Goal: Find specific page/section: Find specific page/section

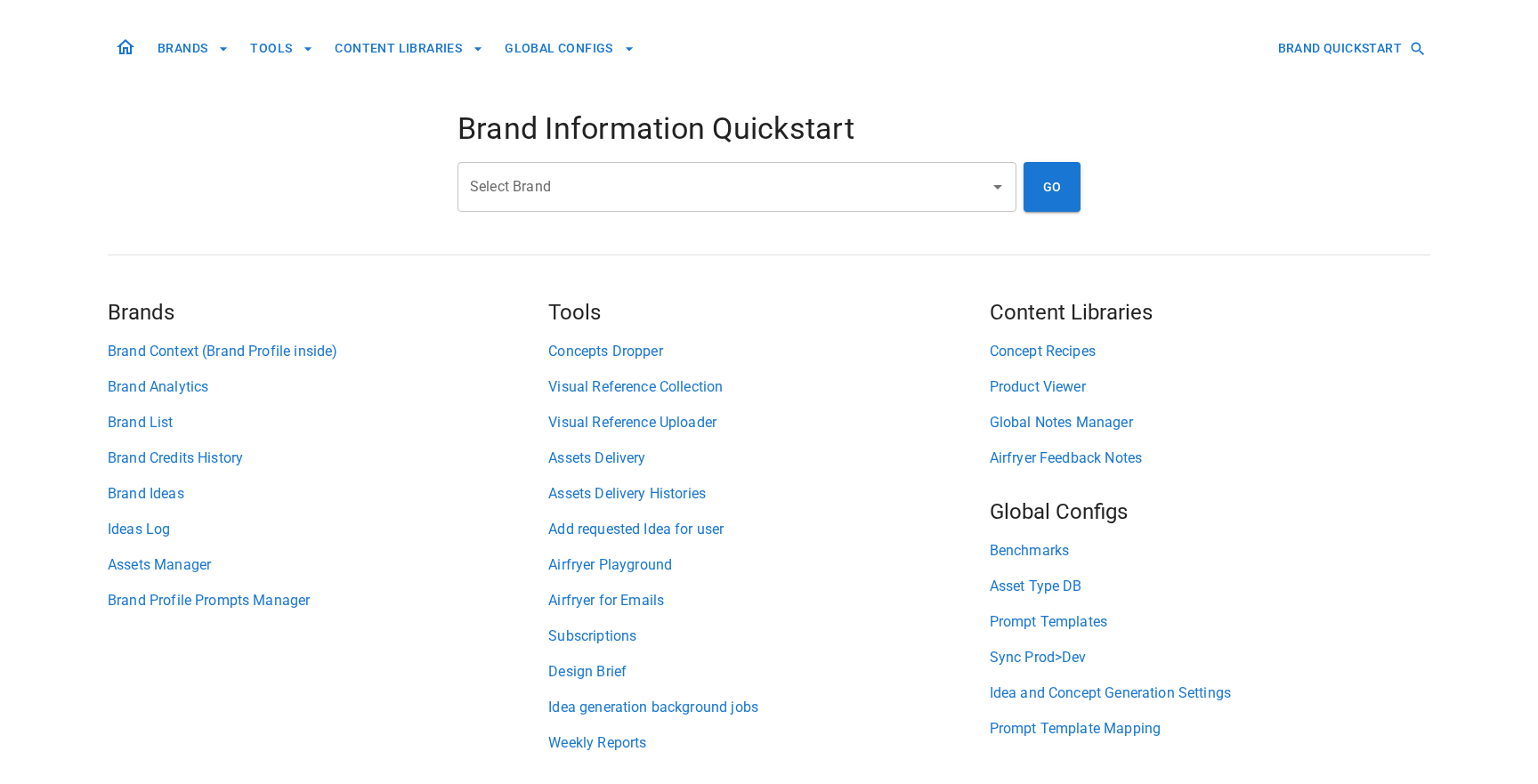
click at [576, 186] on input "Select Brand" at bounding box center [723, 187] width 517 height 34
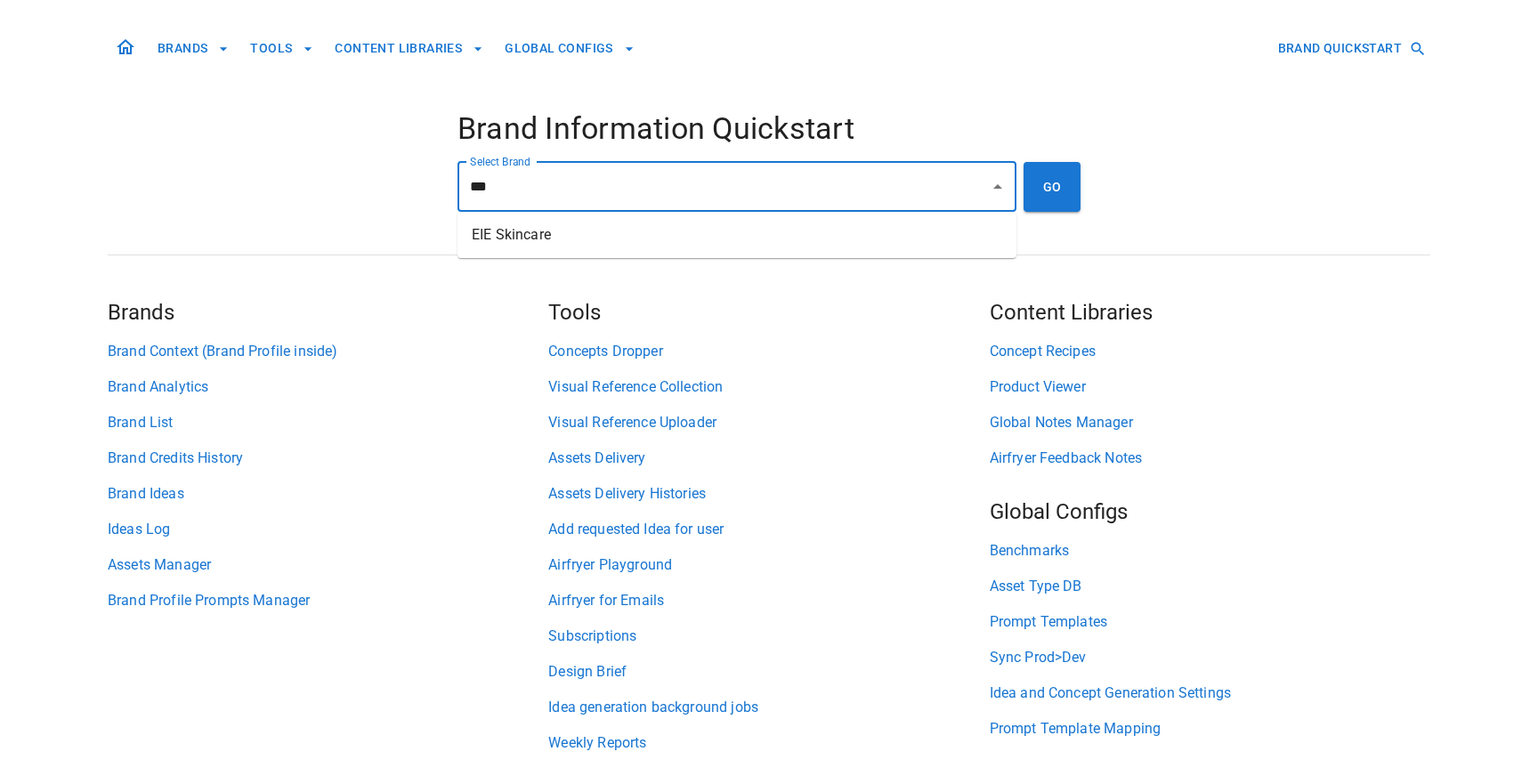
click at [631, 242] on li "EIE Skincare" at bounding box center [737, 235] width 559 height 32
type input "**********"
click at [1049, 187] on button "GO" at bounding box center [1052, 186] width 57 height 49
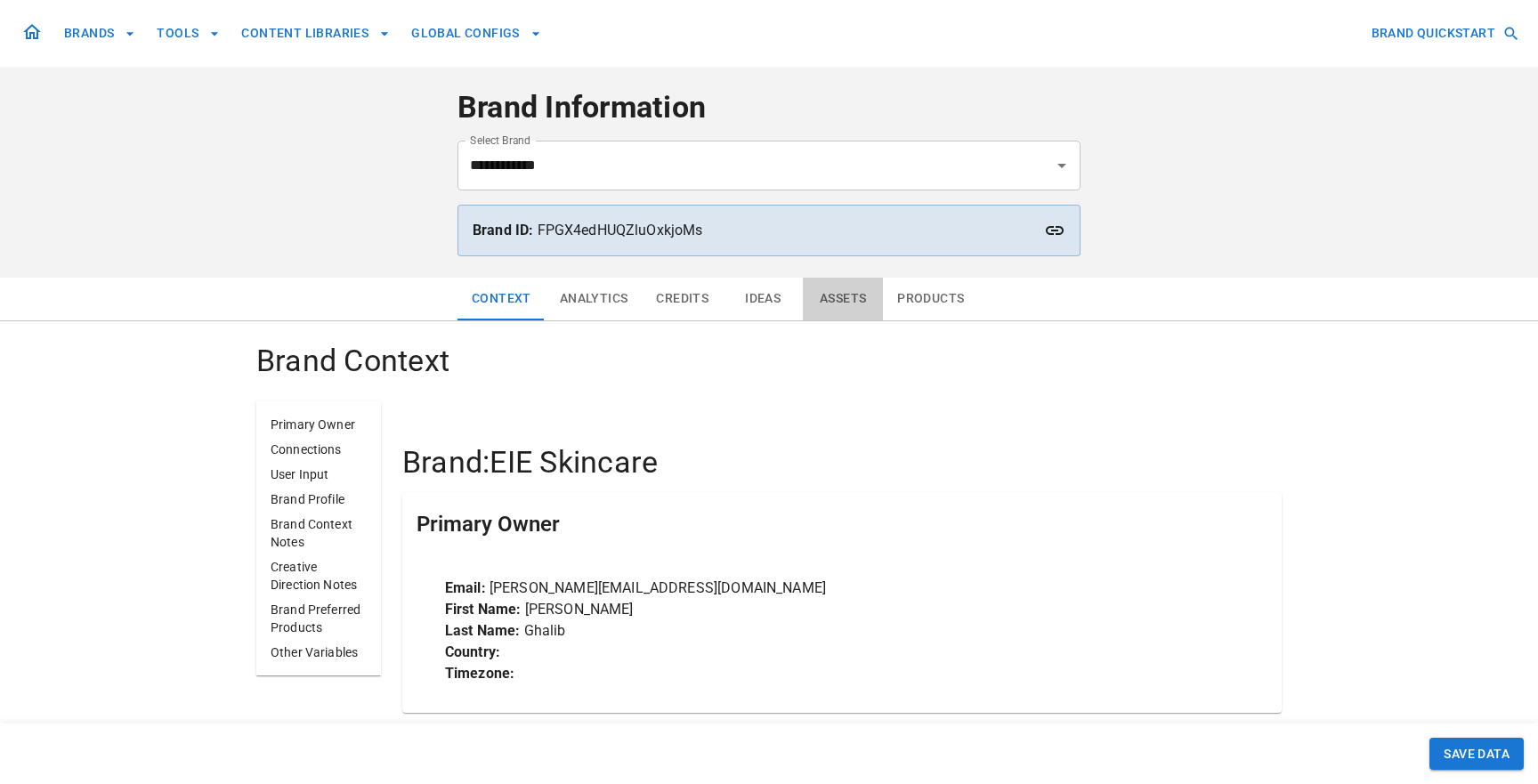
click at [825, 303] on button "Assets" at bounding box center [843, 299] width 80 height 43
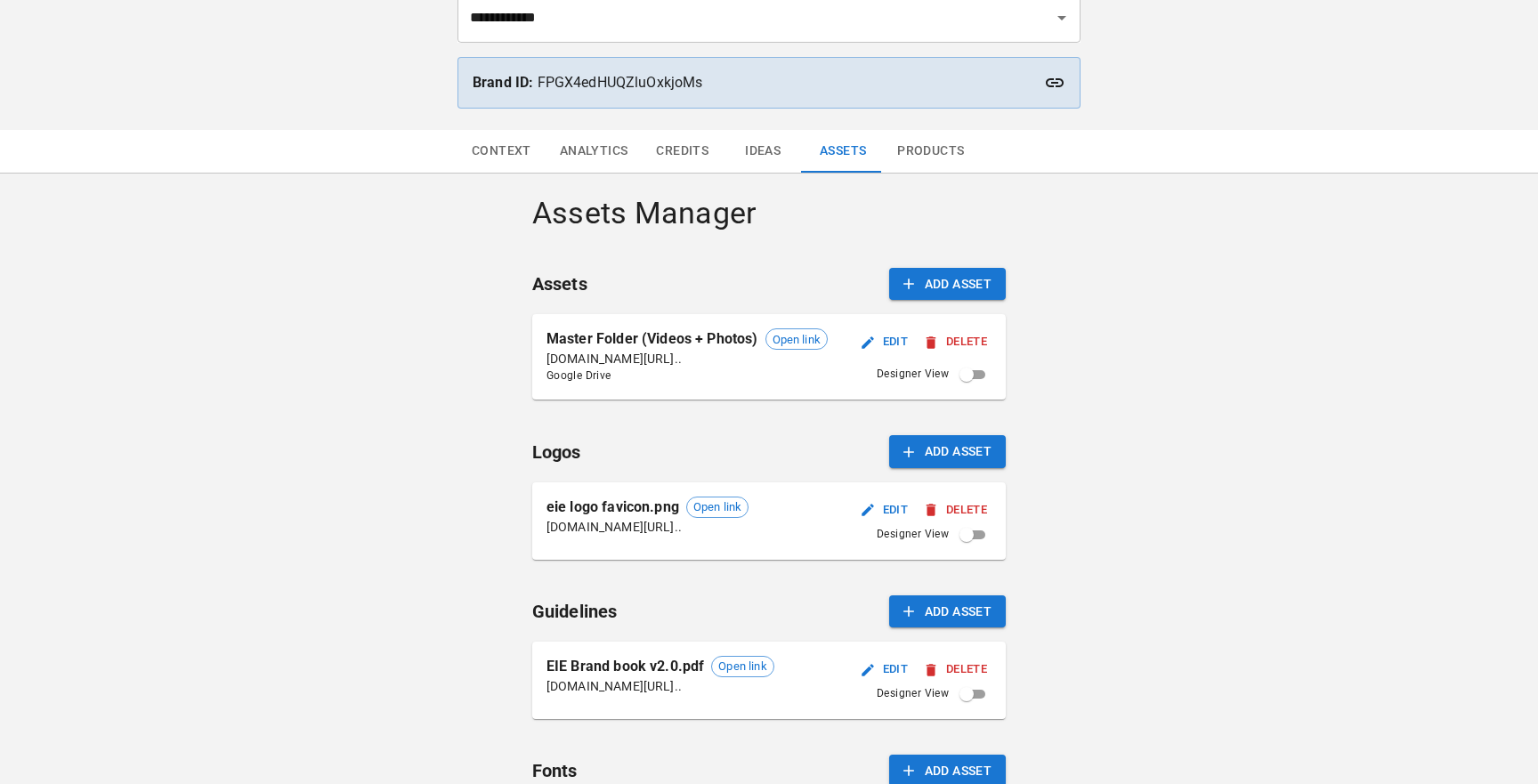
scroll to position [147, 0]
click at [795, 348] on div "Open link" at bounding box center [796, 339] width 62 height 22
